Goal: Browse casually: Explore the website without a specific task or goal

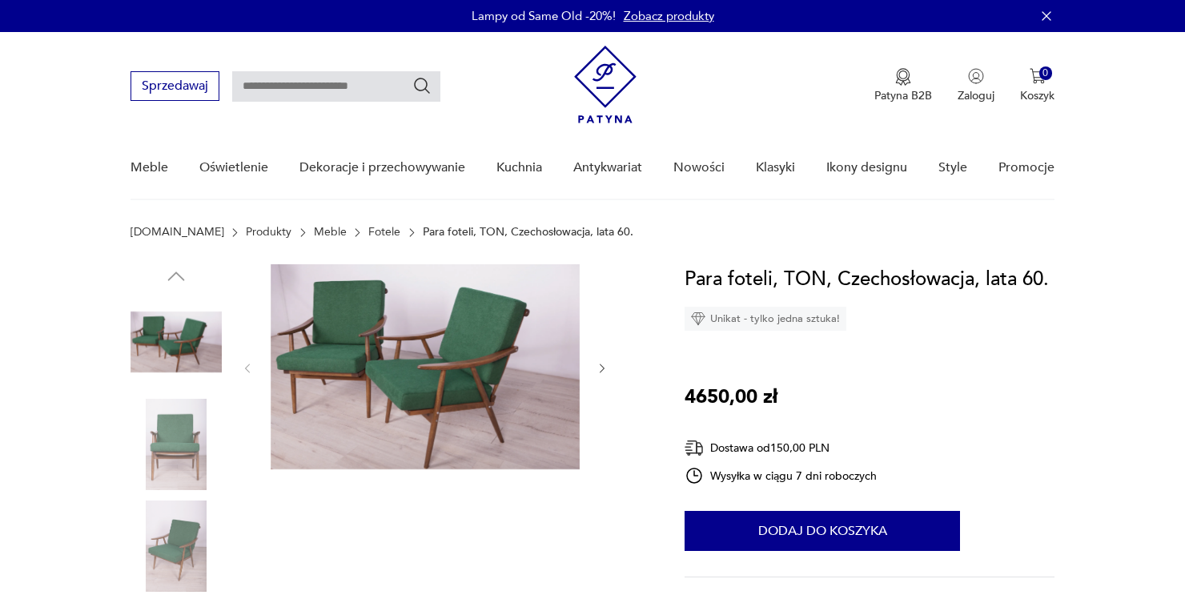
click at [179, 428] on img at bounding box center [176, 444] width 91 height 91
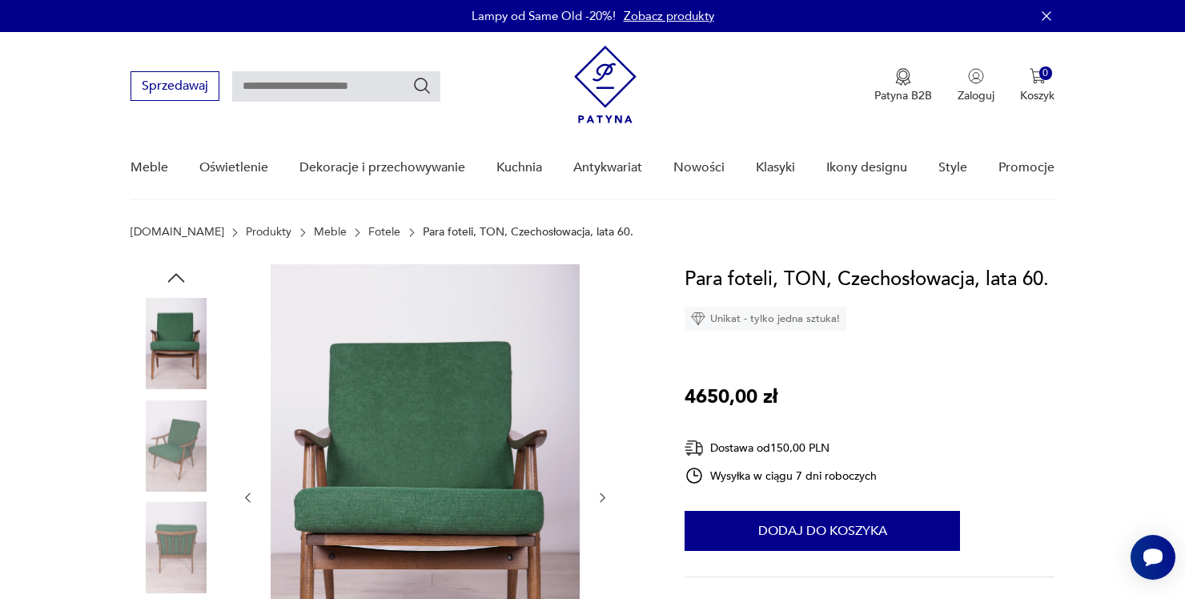
click at [202, 556] on img at bounding box center [176, 547] width 91 height 91
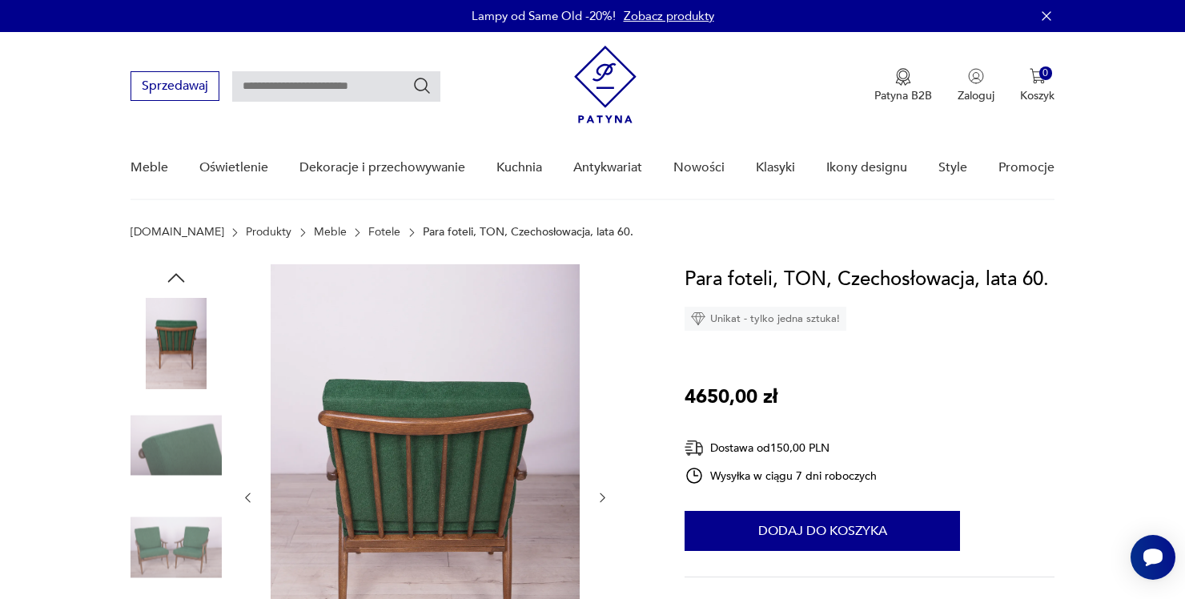
click at [197, 537] on img at bounding box center [176, 547] width 91 height 91
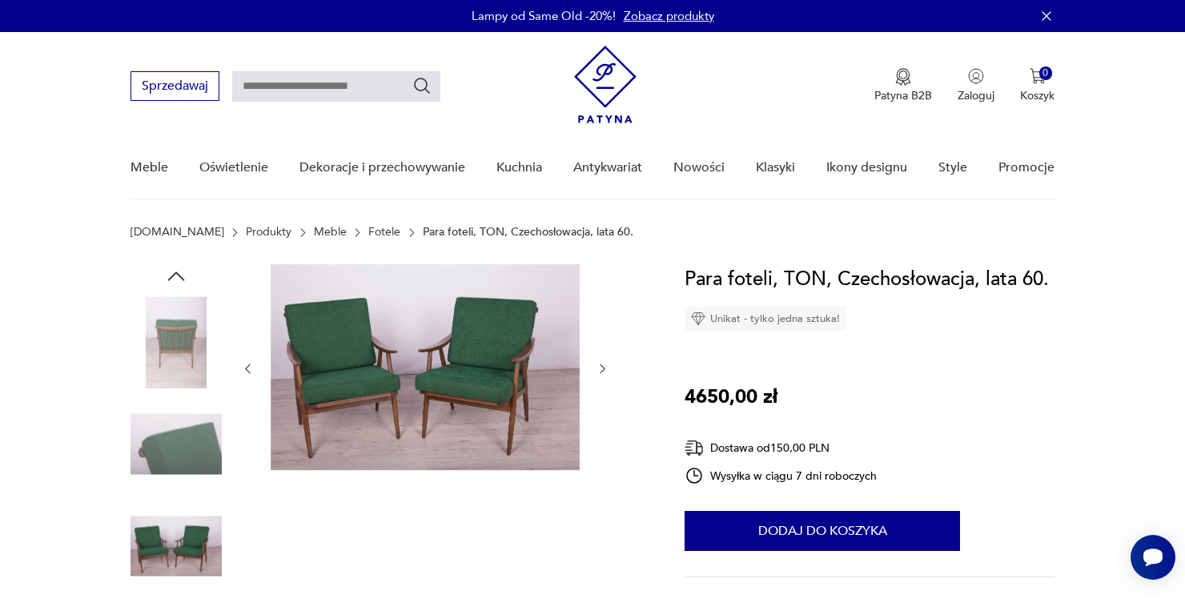
click at [181, 328] on img at bounding box center [176, 341] width 91 height 91
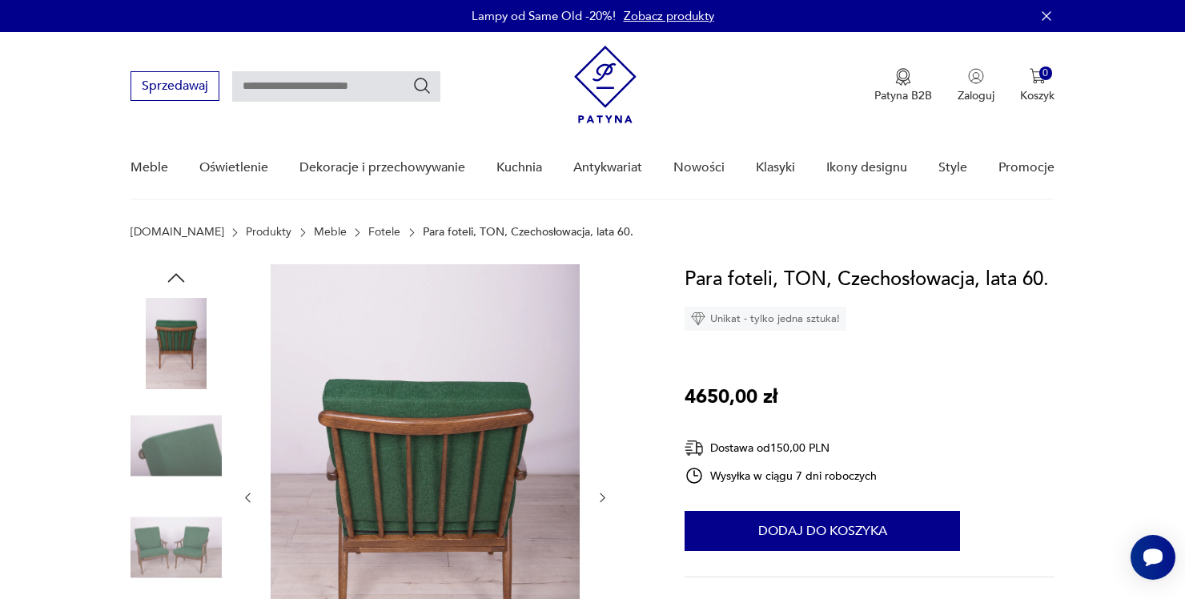
click at [179, 448] on img at bounding box center [176, 445] width 91 height 91
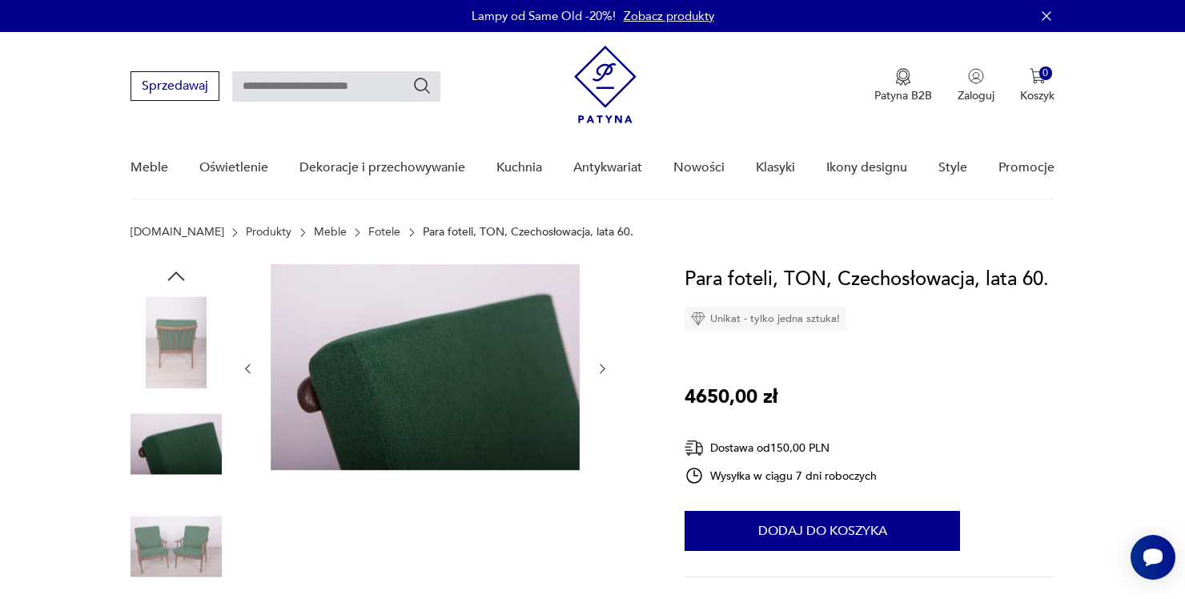
click at [176, 532] on img at bounding box center [176, 545] width 91 height 91
